Goal: Check status: Check status

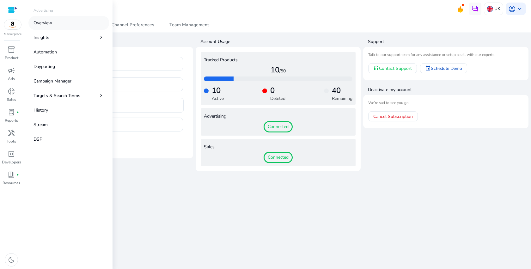
click at [47, 25] on p "Overview" at bounding box center [42, 23] width 19 height 7
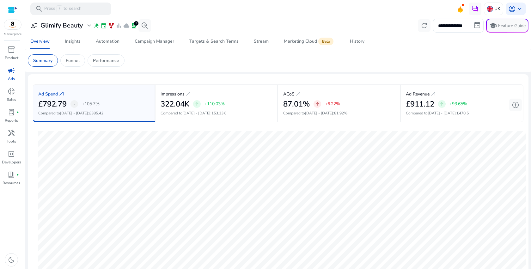
click at [135, 26] on span "lab_profile" at bounding box center [134, 25] width 6 height 6
click at [110, 25] on span "family_history" at bounding box center [111, 25] width 6 height 6
drag, startPoint x: 160, startPoint y: 23, endPoint x: 87, endPoint y: 23, distance: 73.3
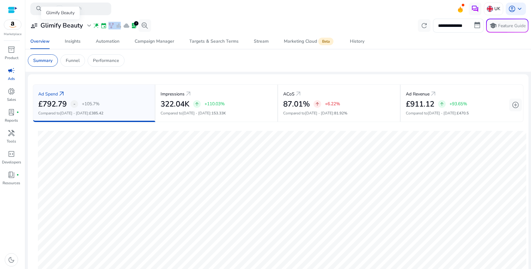
click at [87, 23] on div "**********" at bounding box center [278, 26] width 500 height 14
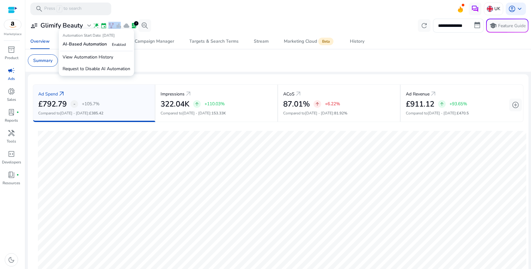
click at [87, 23] on span "expand_more" at bounding box center [89, 26] width 8 height 8
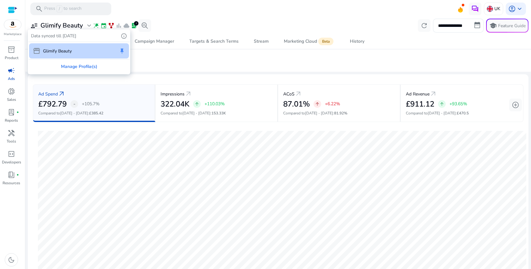
click at [87, 23] on div at bounding box center [265, 134] width 531 height 269
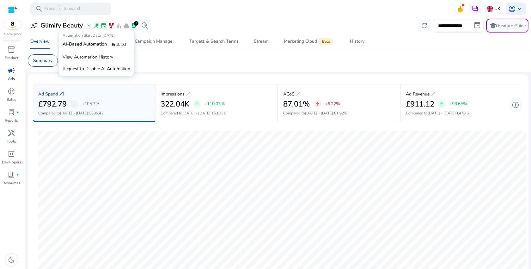
click at [171, 20] on div "**********" at bounding box center [278, 26] width 500 height 14
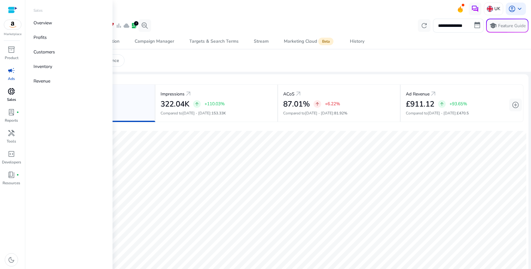
click at [13, 95] on span "donut_small" at bounding box center [12, 91] width 8 height 8
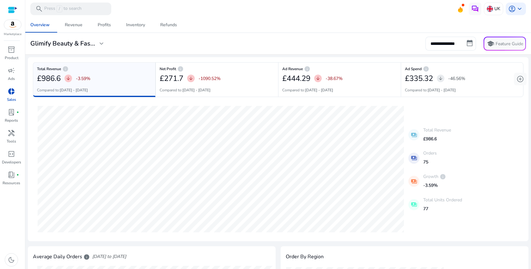
scroll to position [0, 0]
click at [102, 41] on span "expand_more" at bounding box center [102, 44] width 8 height 8
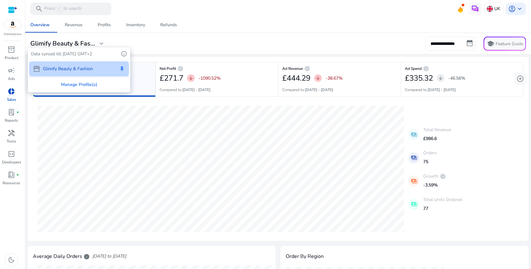
click at [102, 41] on div at bounding box center [265, 134] width 531 height 269
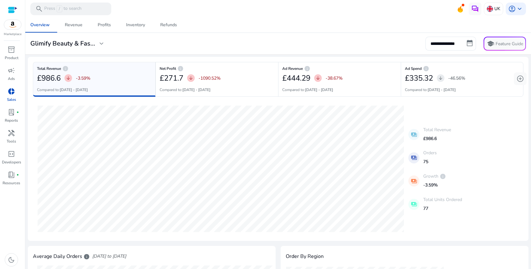
click at [137, 45] on div "**********" at bounding box center [278, 44] width 500 height 14
click at [92, 45] on h3 "Glimify Beauty & Fas..." at bounding box center [62, 44] width 65 height 8
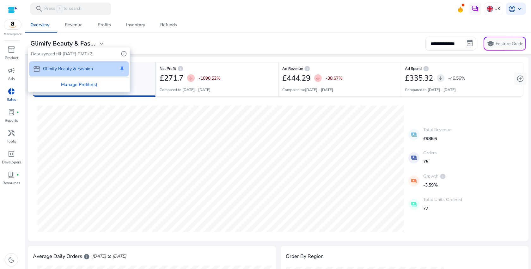
click at [150, 43] on div at bounding box center [265, 134] width 531 height 269
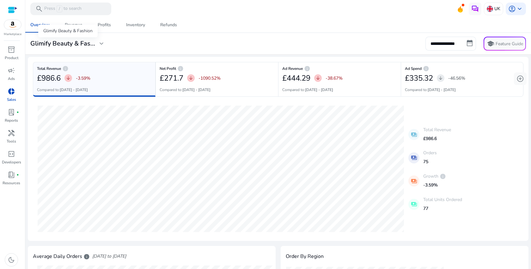
click at [101, 45] on span "expand_more" at bounding box center [102, 44] width 8 height 8
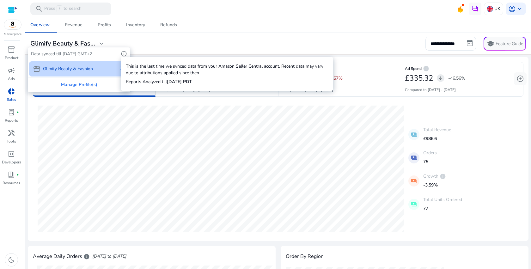
click at [122, 54] on span "info" at bounding box center [124, 54] width 6 height 6
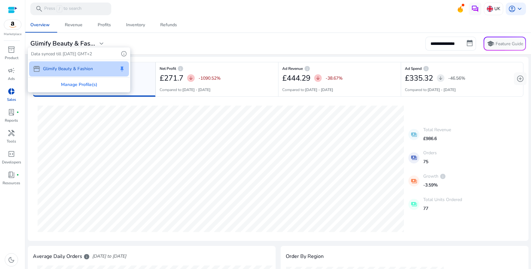
click at [150, 50] on div at bounding box center [265, 134] width 531 height 269
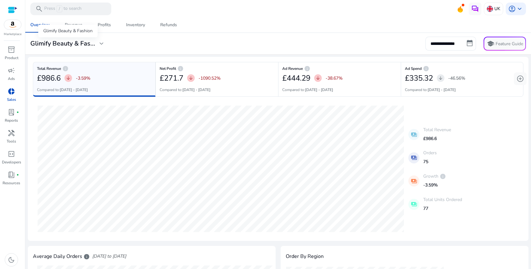
click at [96, 45] on div "Glimify Beauty & Fas... expand_more" at bounding box center [67, 44] width 75 height 8
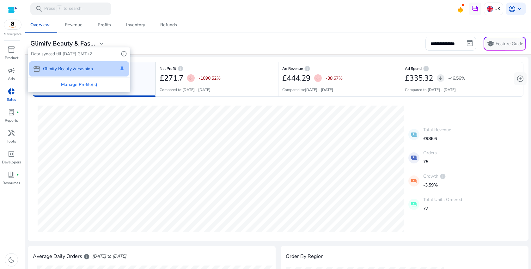
click at [151, 40] on div at bounding box center [265, 134] width 531 height 269
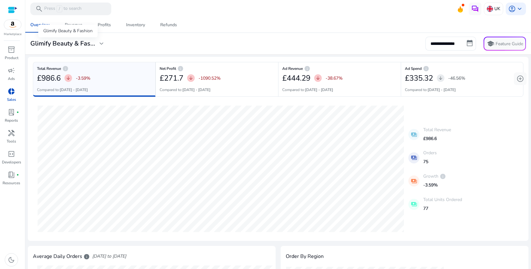
click at [92, 45] on h3 "Glimify Beauty & Fas..." at bounding box center [62, 44] width 65 height 8
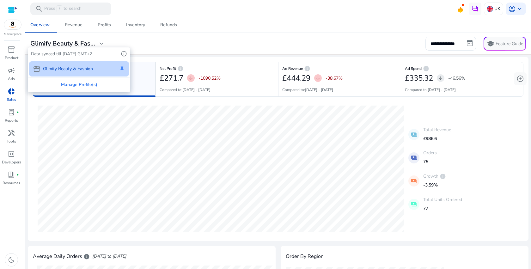
click at [138, 45] on div at bounding box center [265, 134] width 531 height 269
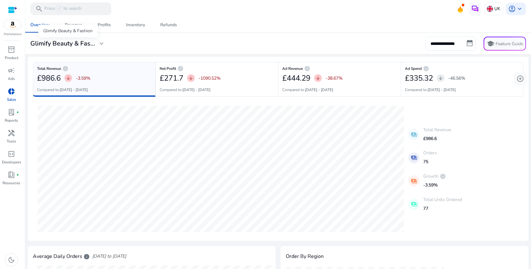
click at [106, 45] on div "Glimify Beauty & Fas... expand_more" at bounding box center [68, 44] width 80 height 8
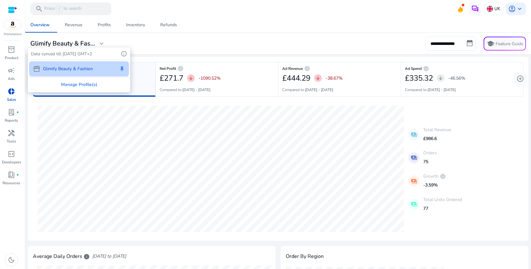
click at [176, 43] on div at bounding box center [265, 134] width 531 height 269
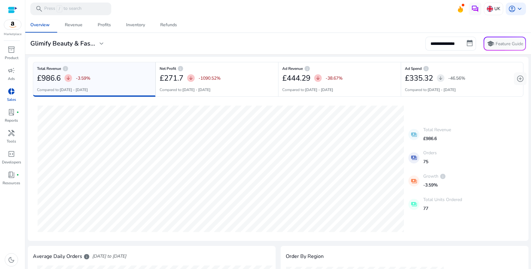
click at [176, 43] on div "**********" at bounding box center [278, 44] width 500 height 14
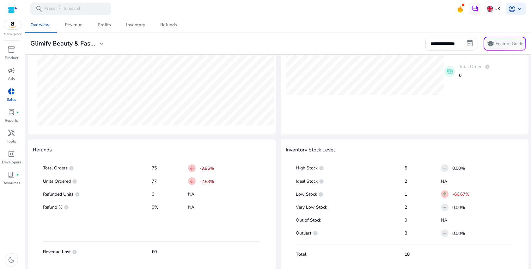
scroll to position [0, 0]
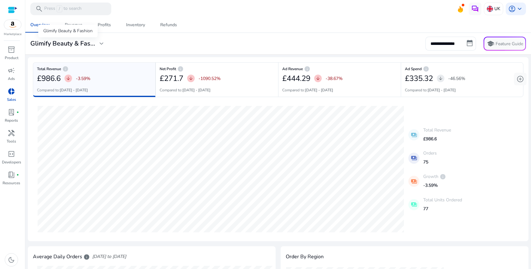
click at [103, 43] on span "expand_more" at bounding box center [102, 44] width 8 height 8
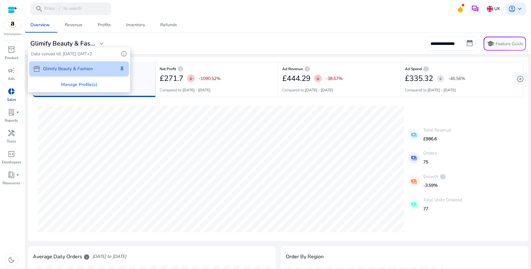
click at [103, 43] on div at bounding box center [265, 134] width 531 height 269
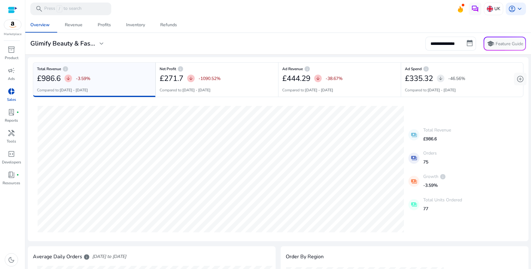
click at [233, 45] on div "**********" at bounding box center [278, 44] width 500 height 14
click at [95, 51] on mat-card "**********" at bounding box center [278, 44] width 510 height 22
click at [98, 47] on span "expand_more" at bounding box center [102, 44] width 8 height 8
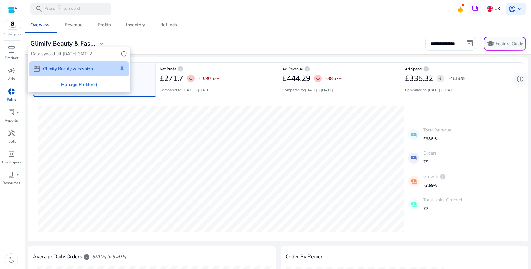
click at [215, 56] on div at bounding box center [265, 134] width 531 height 269
